Goal: Task Accomplishment & Management: Manage account settings

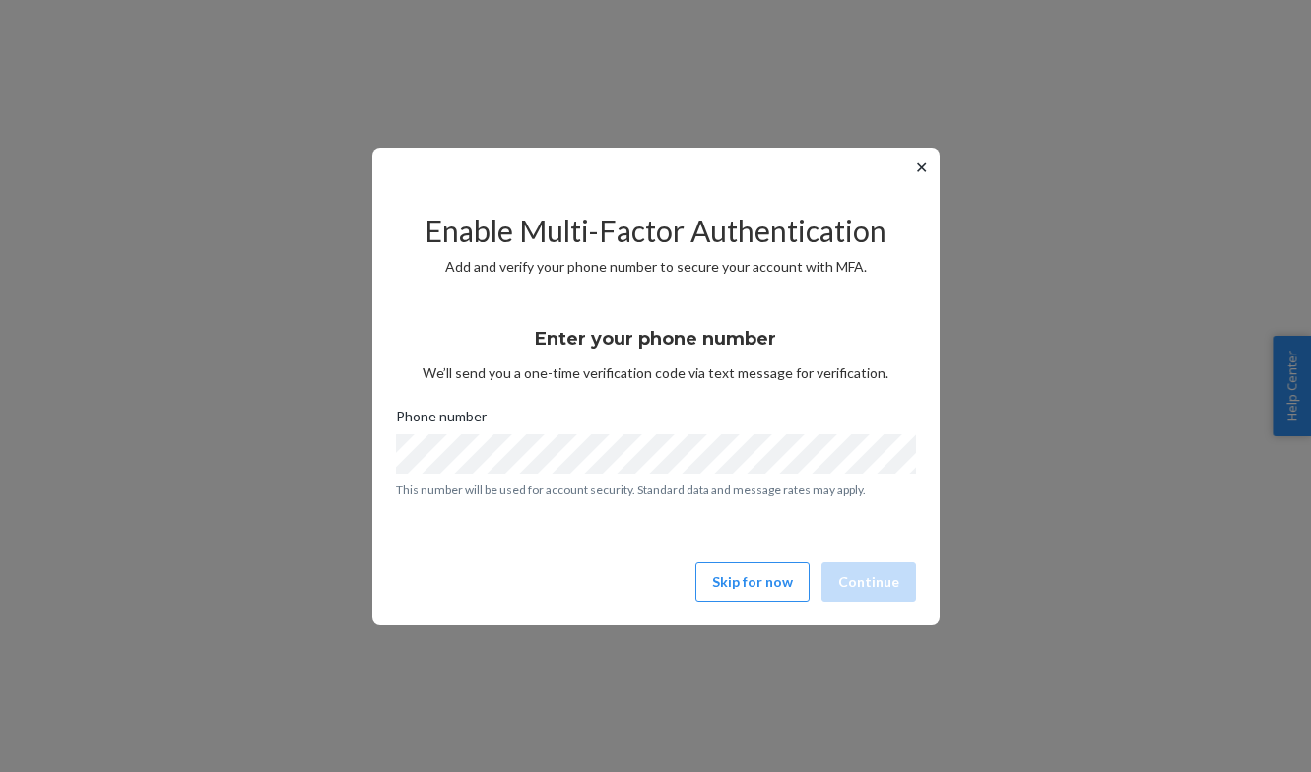
click at [918, 163] on button "✕" at bounding box center [921, 168] width 21 height 24
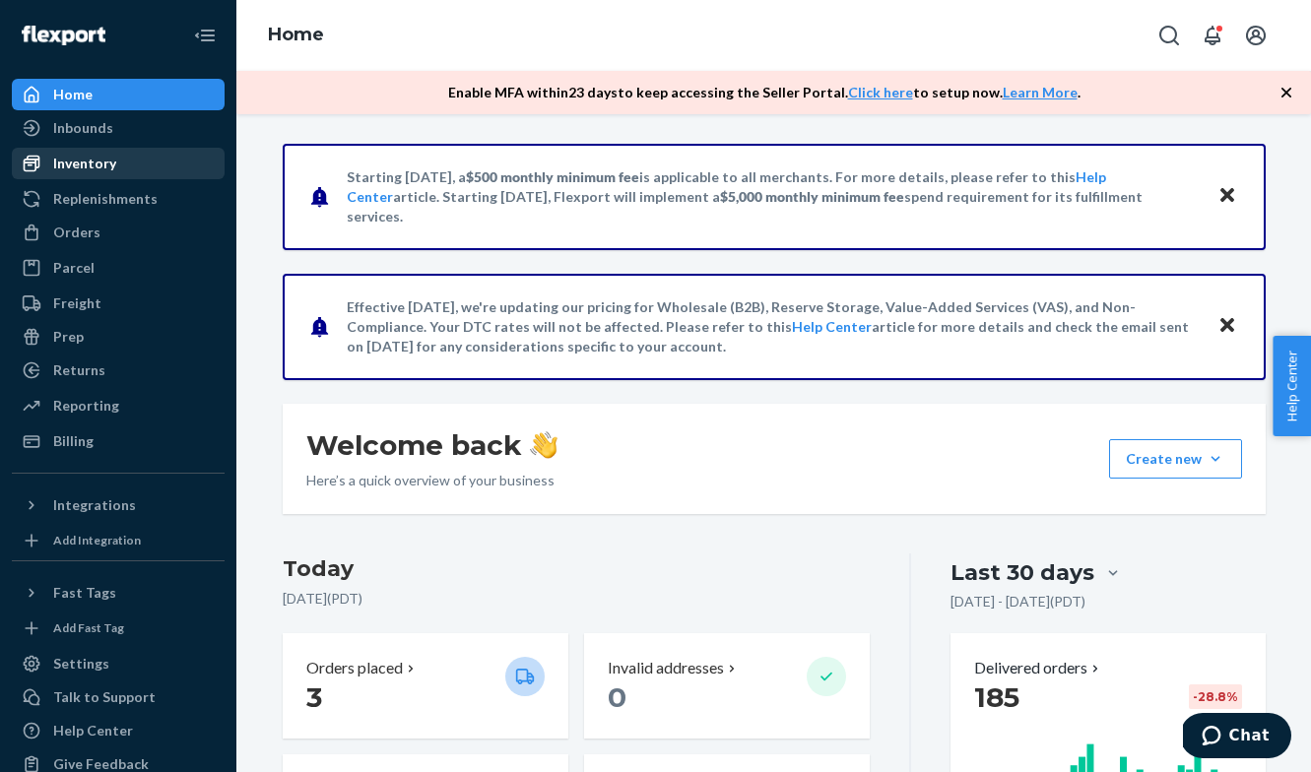
click at [86, 175] on div "Inventory" at bounding box center [118, 164] width 209 height 28
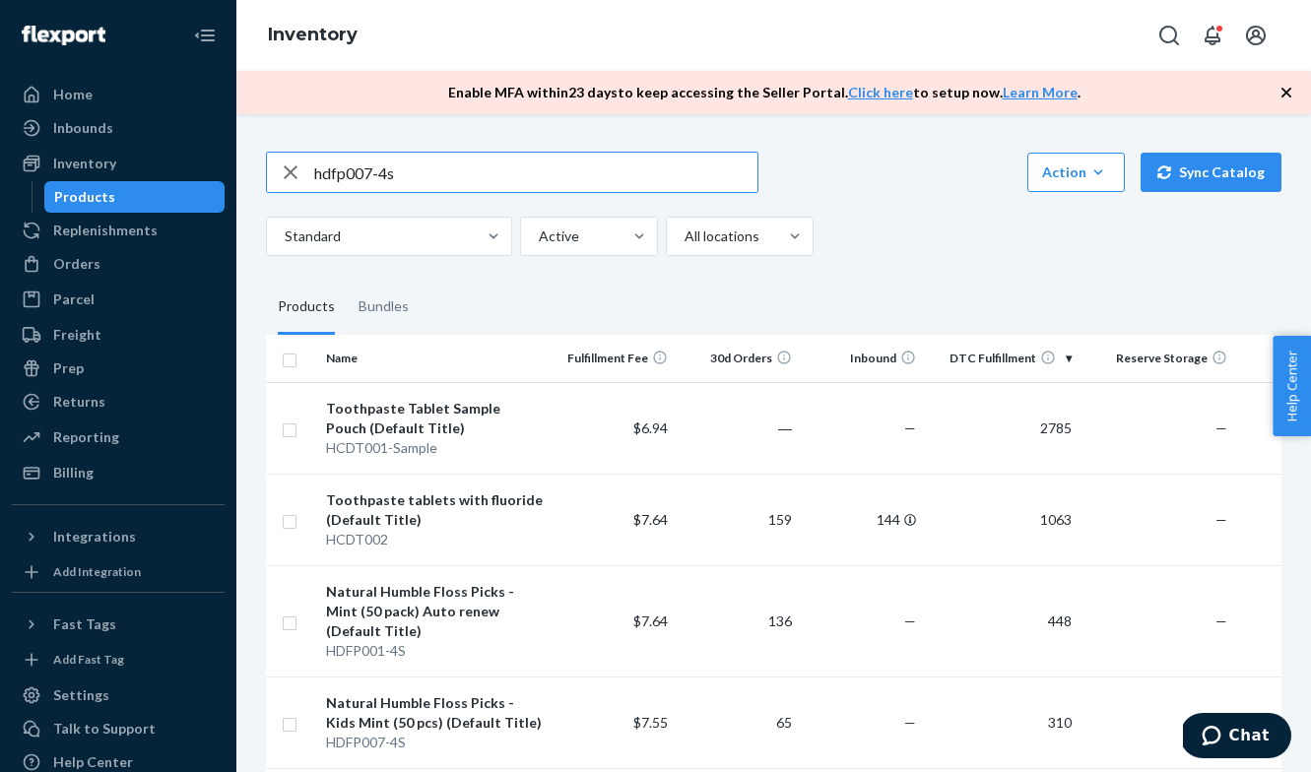
type input "hdfp007-4s"
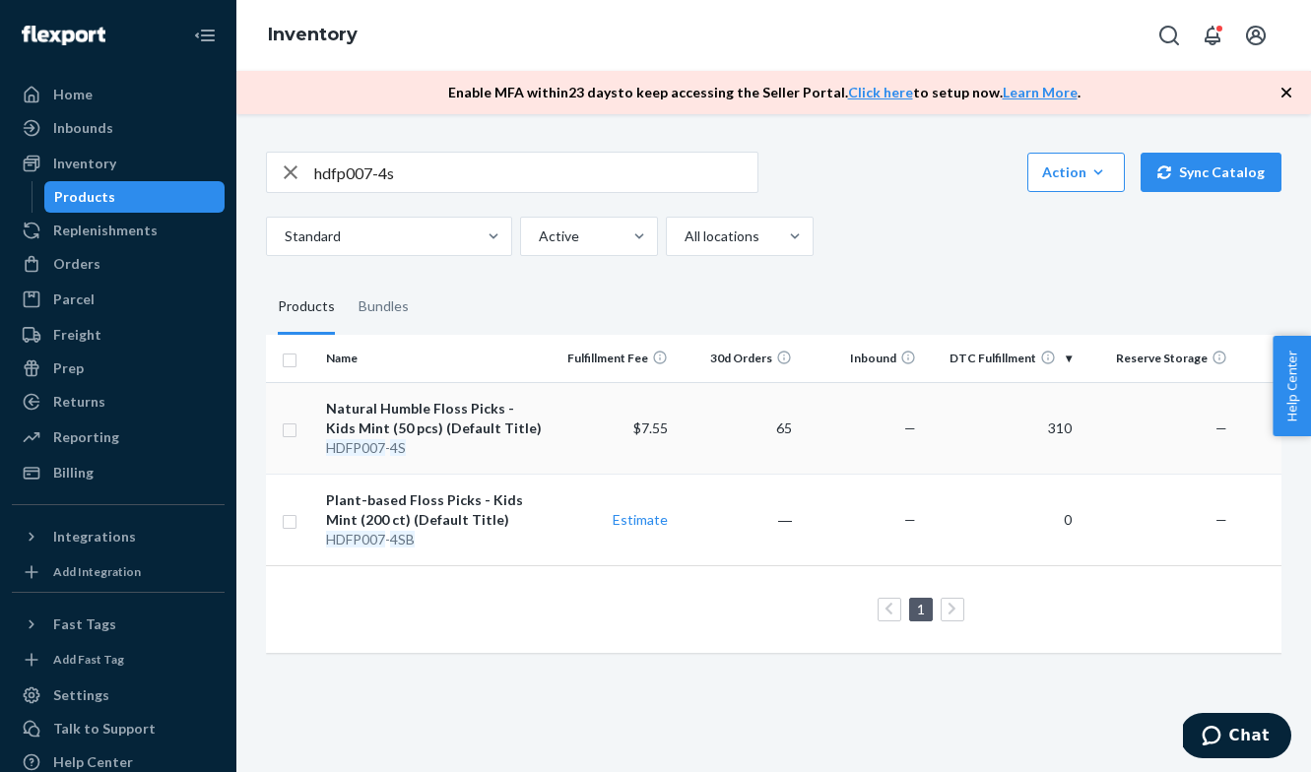
click at [376, 416] on div "Natural Humble Floss Picks - Kids Mint (50 pcs) (Default Title)" at bounding box center [435, 418] width 218 height 39
click at [435, 427] on div "Natural Humble Floss Picks - Kids Mint (50 pcs) (Default Title)" at bounding box center [435, 418] width 218 height 39
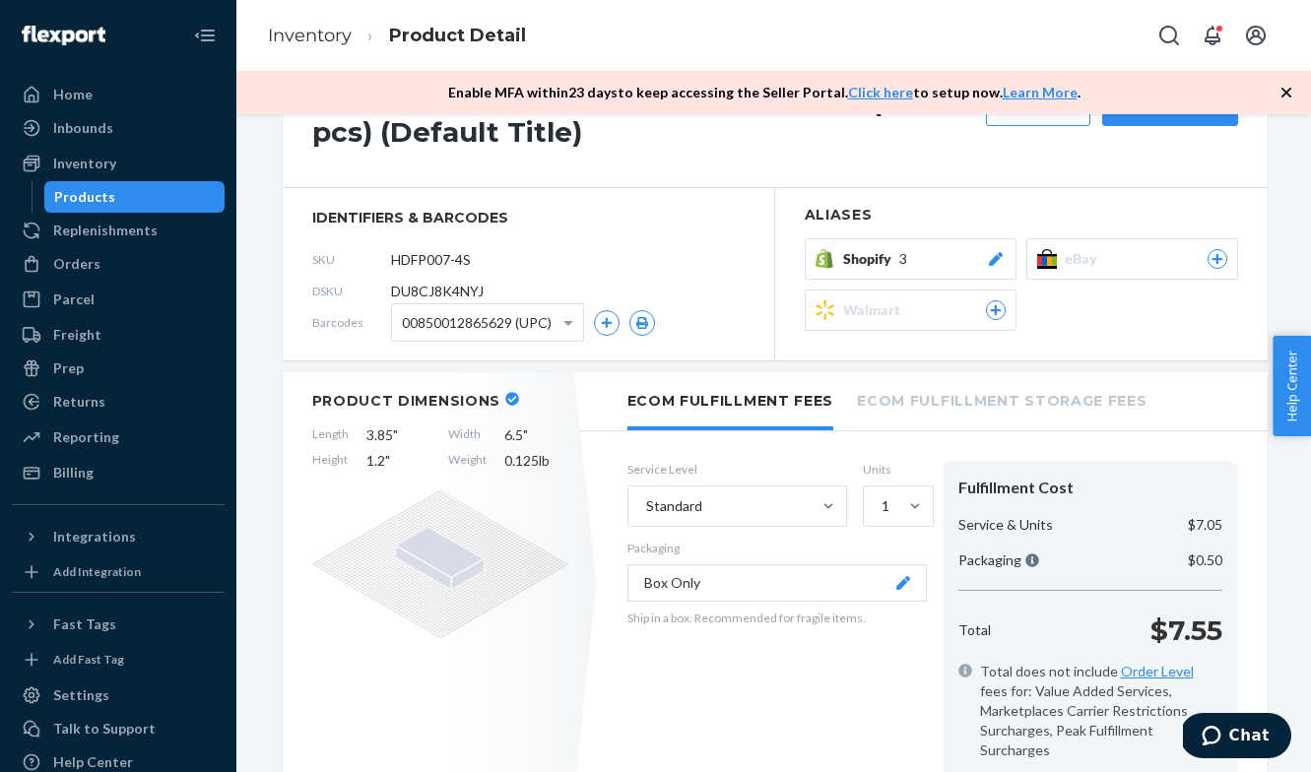
scroll to position [213, 0]
